Goal: Task Accomplishment & Management: Manage account settings

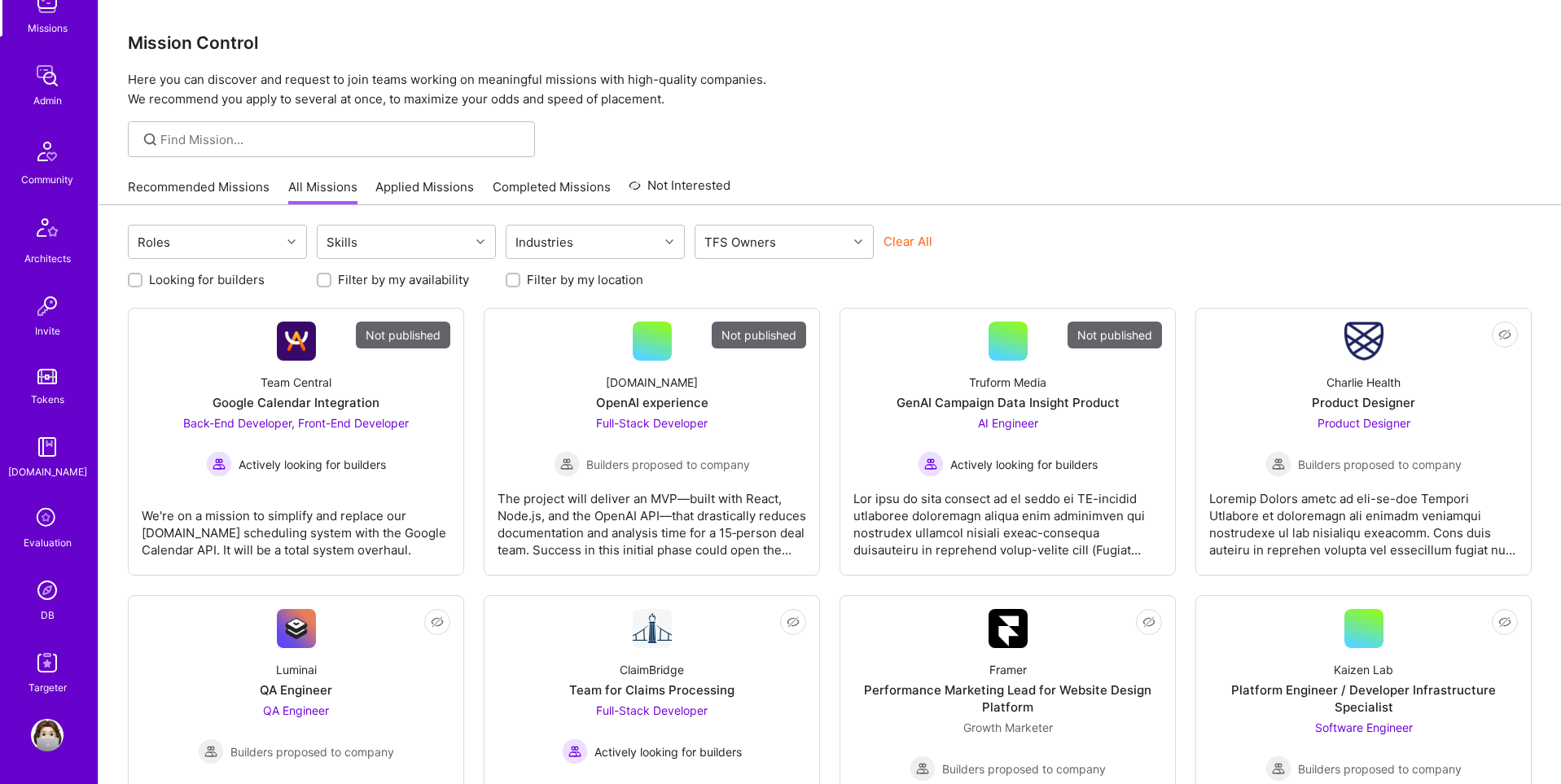
scroll to position [1, 0]
click at [48, 587] on img at bounding box center [46, 589] width 33 height 33
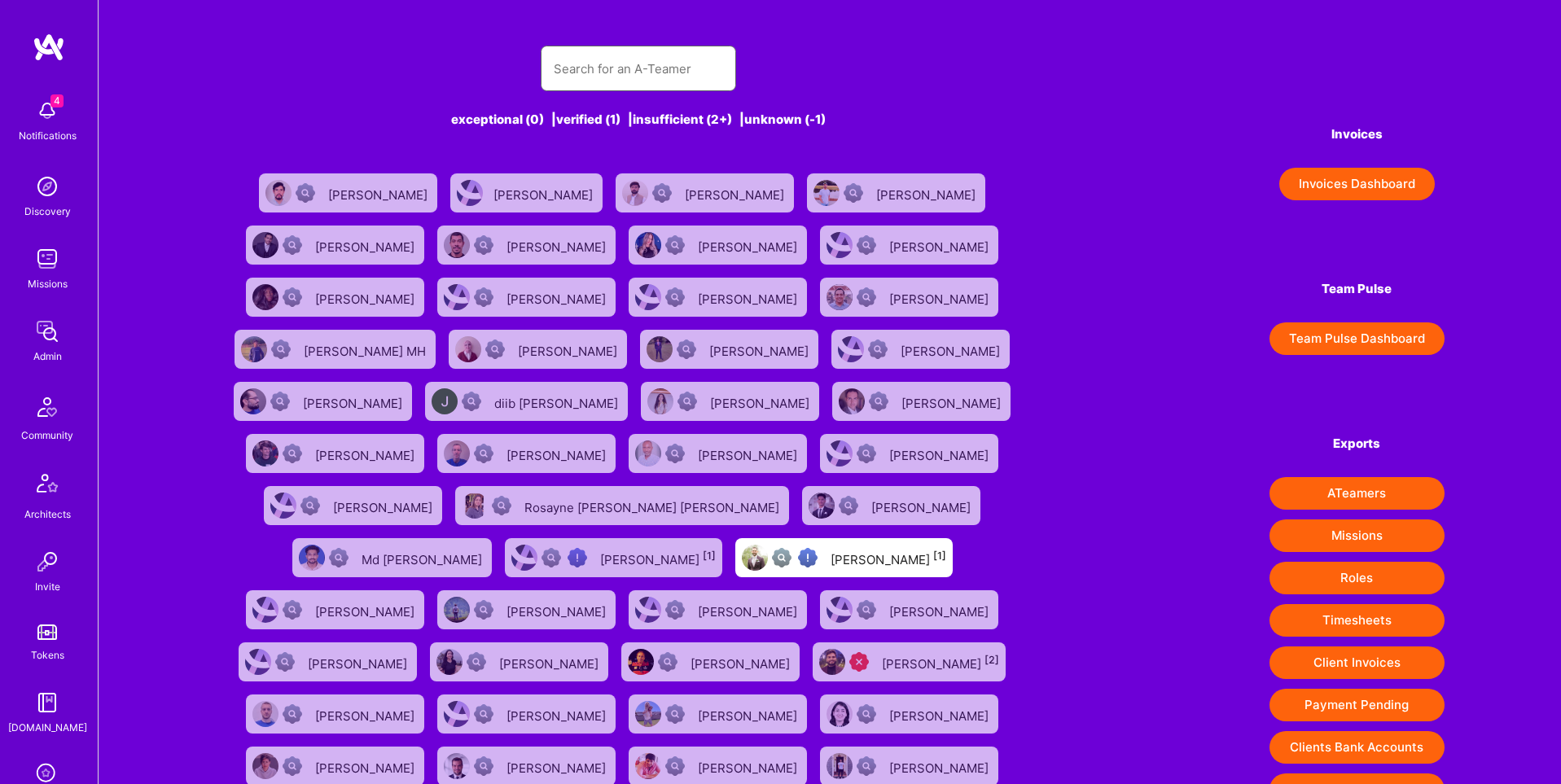
click at [678, 82] on input "text" at bounding box center [638, 69] width 169 height 42
paste input "[PERSON_NAME]"
type input "[PERSON_NAME]"
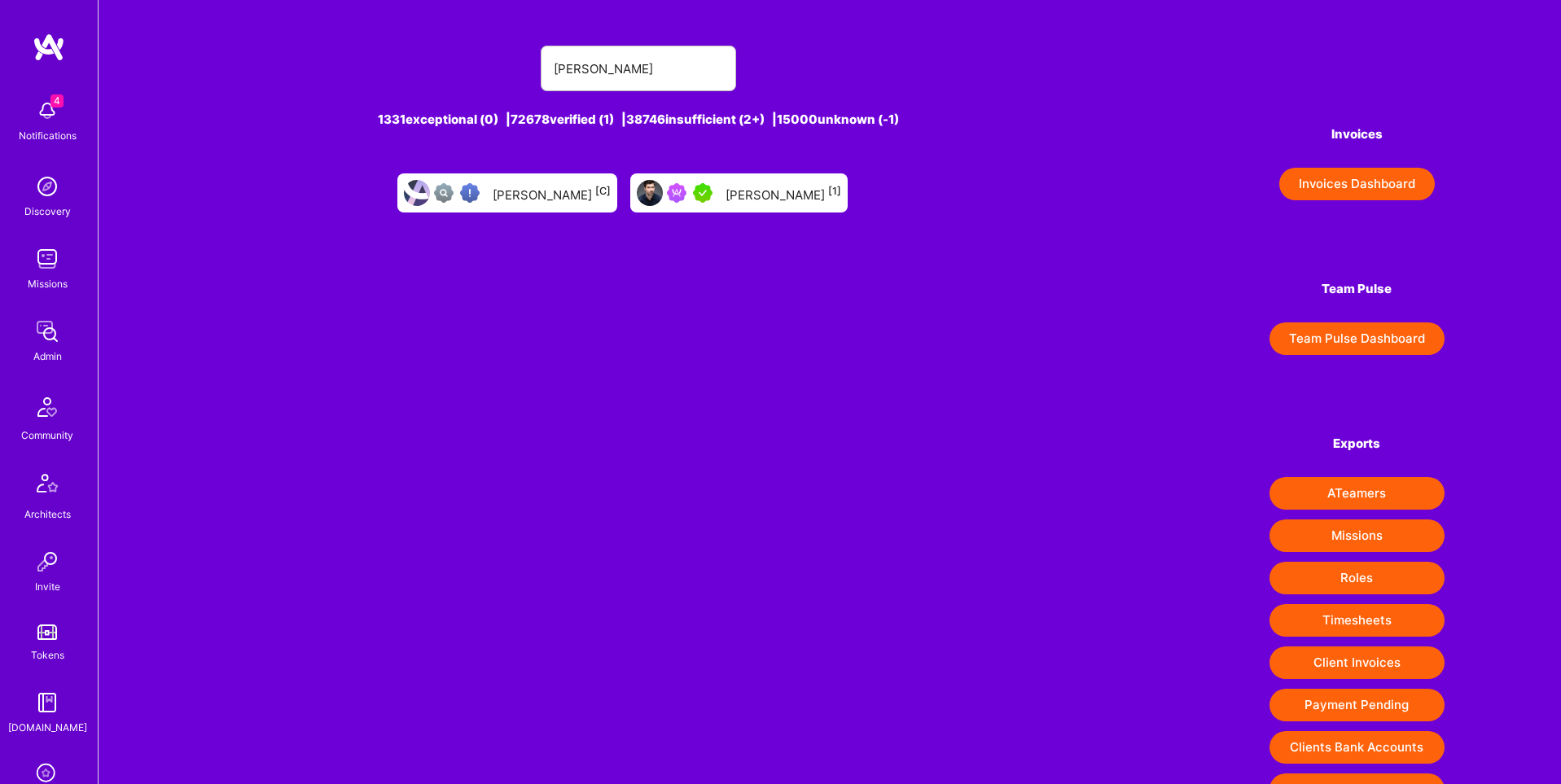
click at [734, 204] on div "[PERSON_NAME] [1]" at bounding box center [739, 193] width 218 height 40
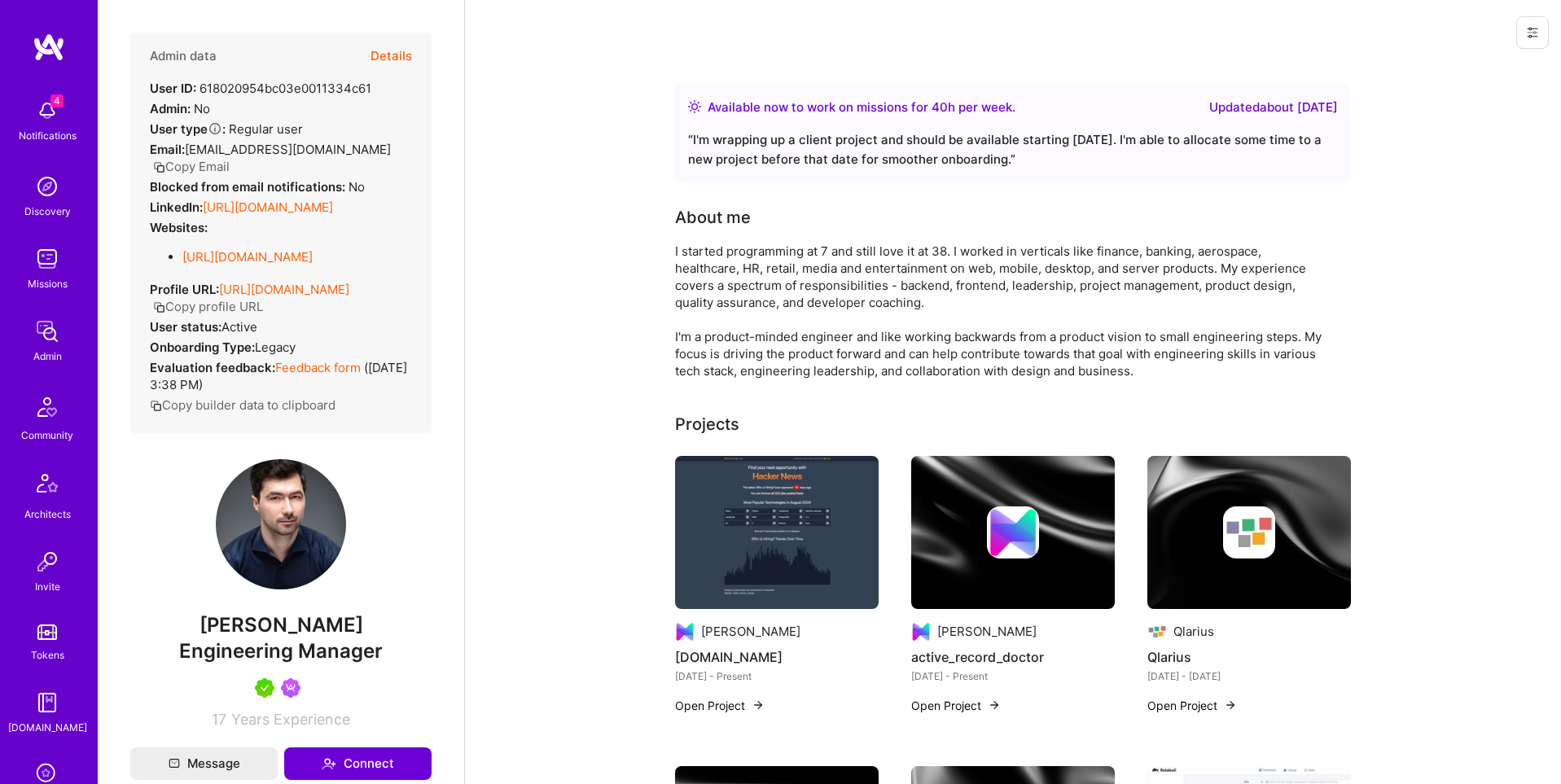
click at [1533, 35] on icon at bounding box center [1532, 32] width 13 height 13
click at [1505, 71] on button "Login as [PERSON_NAME]" at bounding box center [1463, 69] width 172 height 42
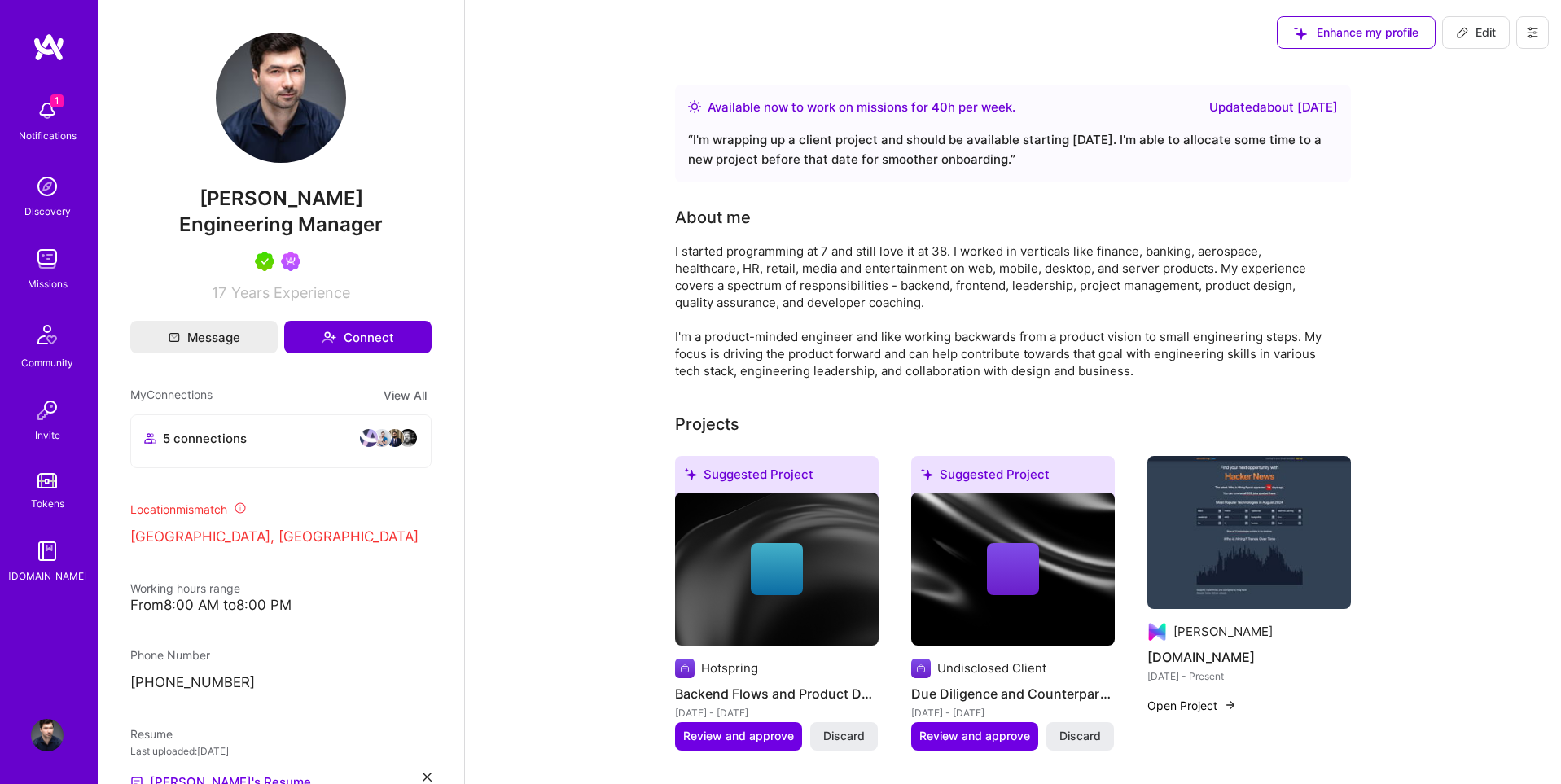
click at [56, 122] on img at bounding box center [46, 111] width 33 height 33
